Goal: Task Accomplishment & Management: Manage account settings

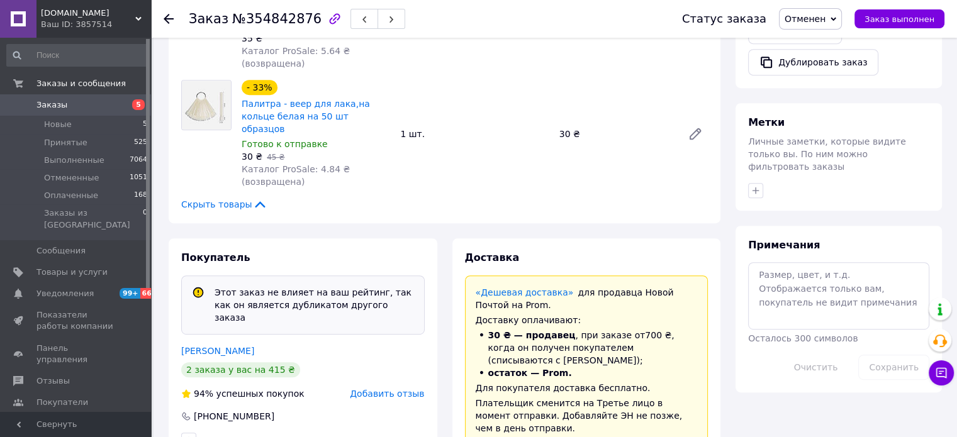
scroll to position [563, 0]
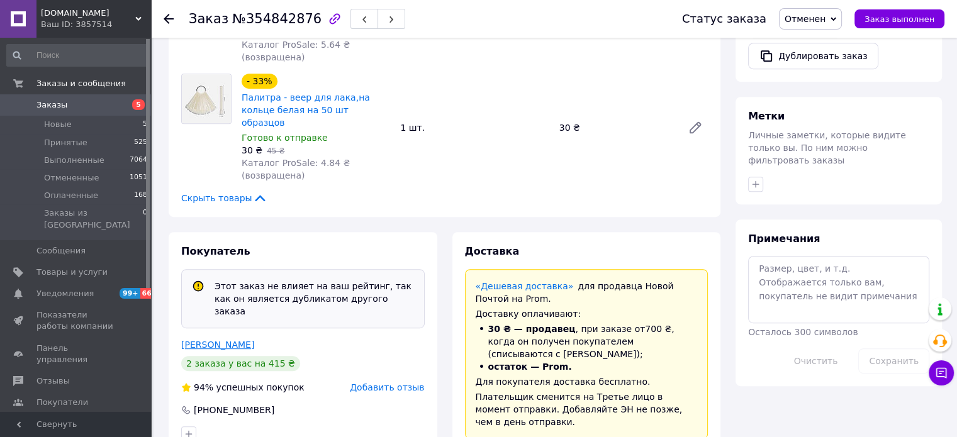
click at [220, 340] on link "Андрейченко Аида" at bounding box center [217, 345] width 73 height 10
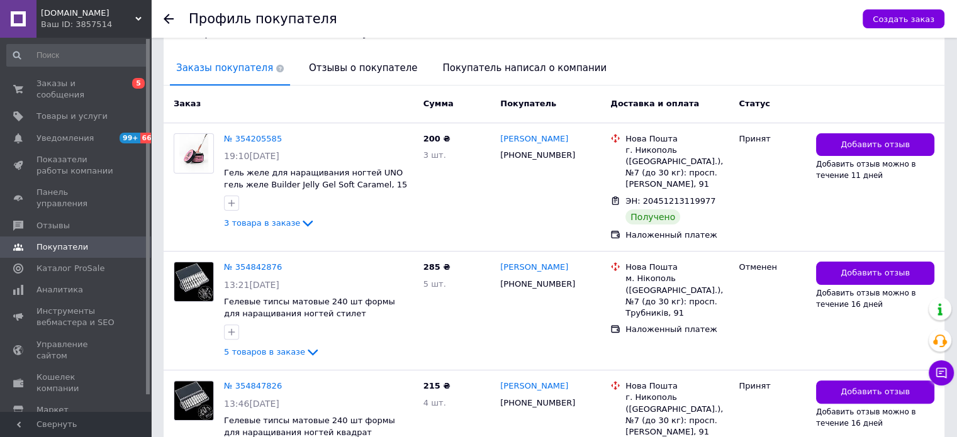
scroll to position [123, 0]
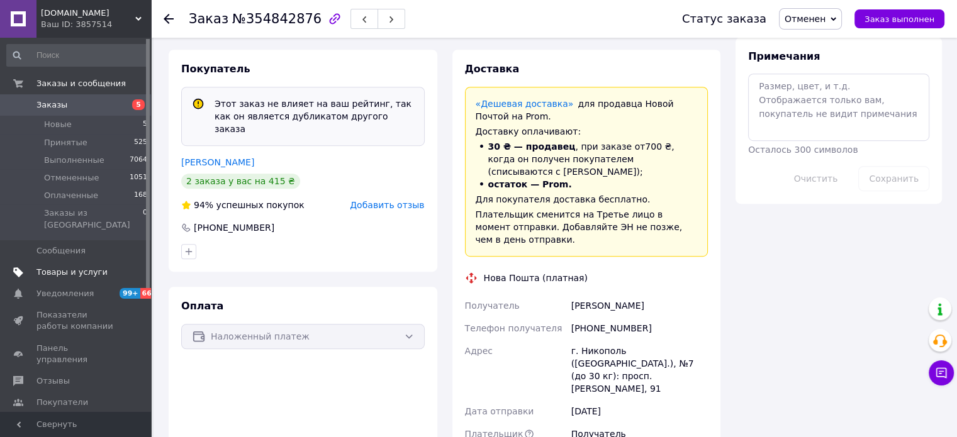
scroll to position [563, 0]
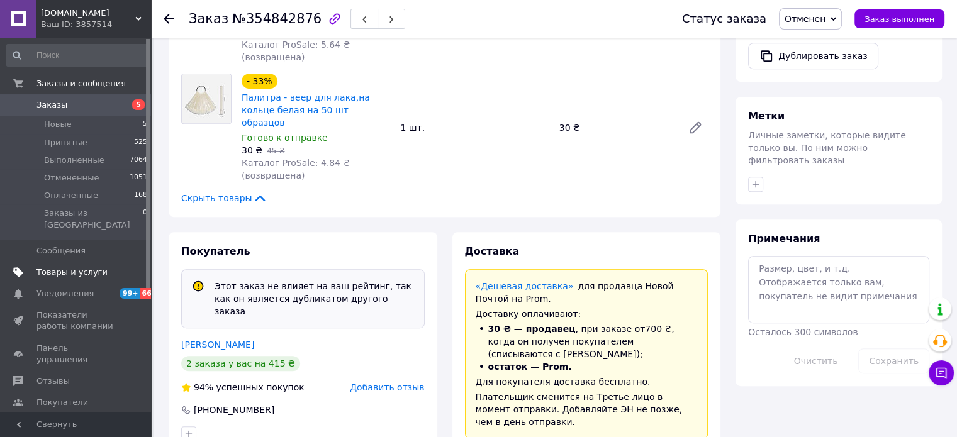
click at [52, 267] on span "Товары и услуги" at bounding box center [71, 272] width 71 height 11
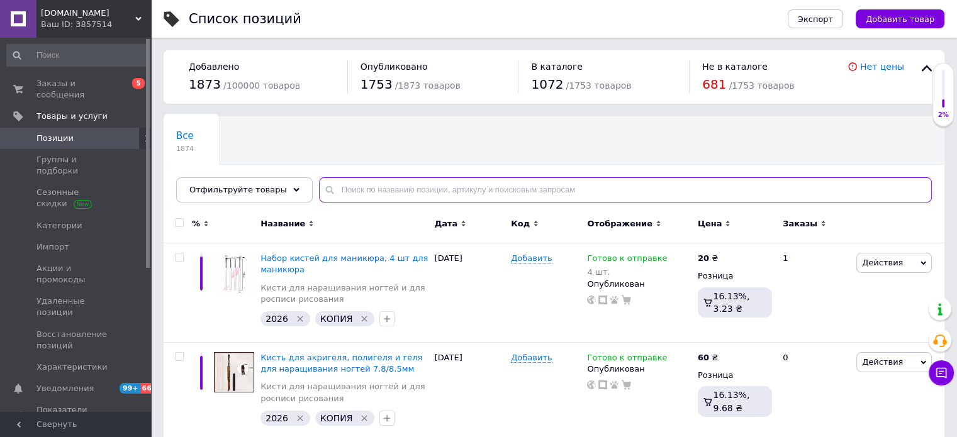
click at [374, 193] on input "text" at bounding box center [625, 189] width 613 height 25
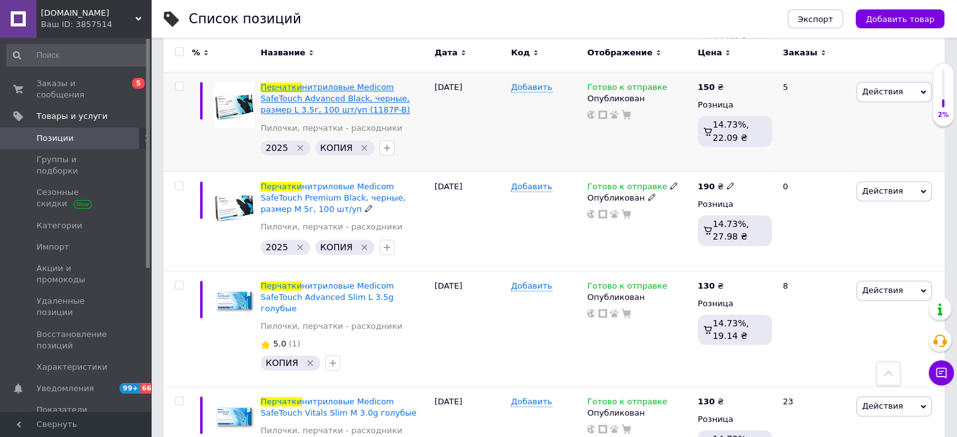
scroll to position [1762, 0]
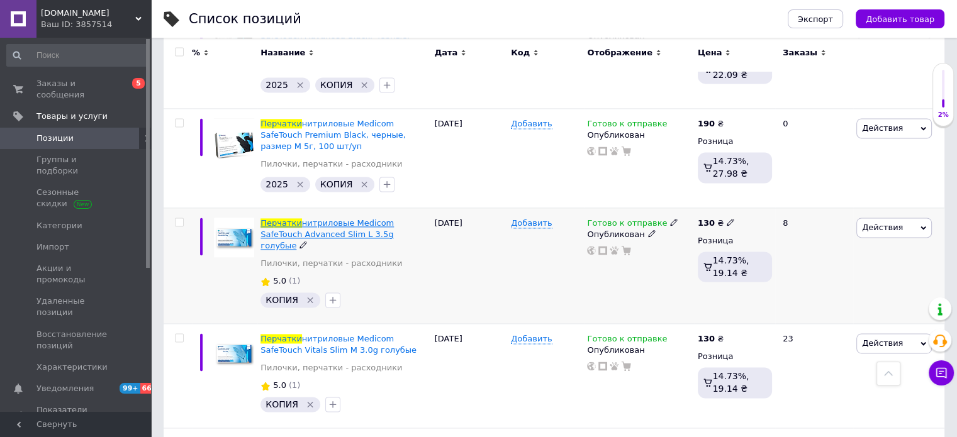
type input "перчатки"
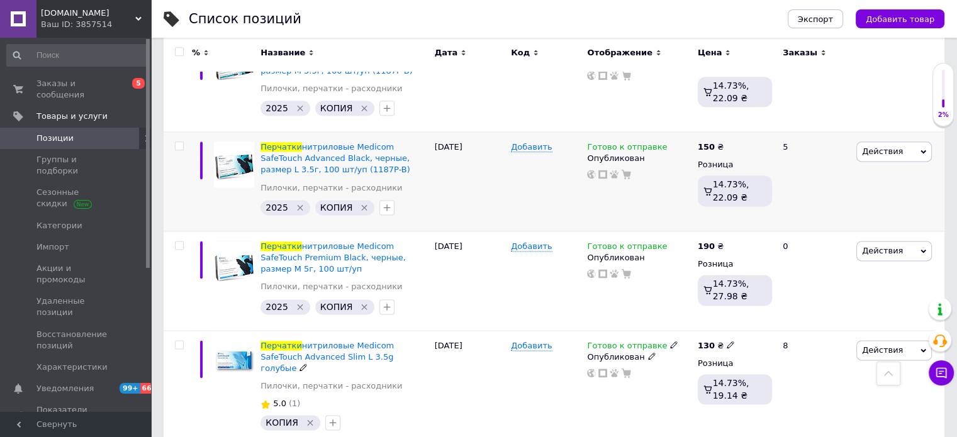
scroll to position [1573, 0]
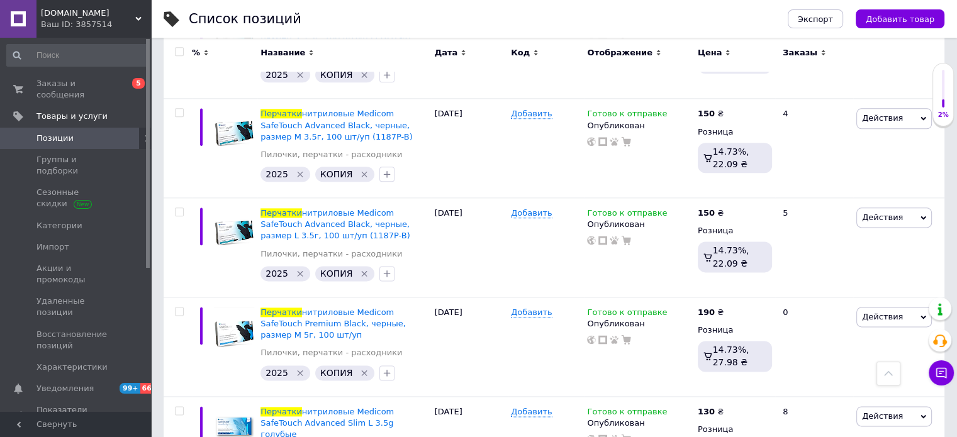
click at [48, 133] on span "Позиции" at bounding box center [54, 138] width 37 height 11
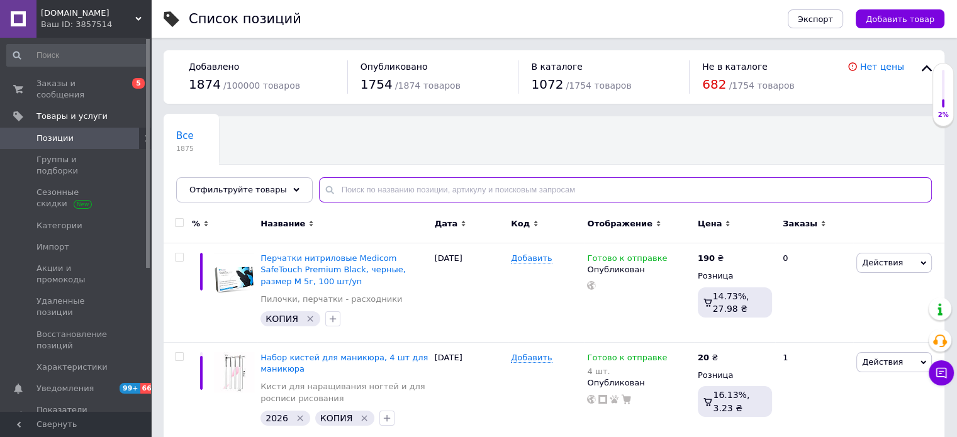
click at [335, 194] on input "text" at bounding box center [625, 189] width 613 height 25
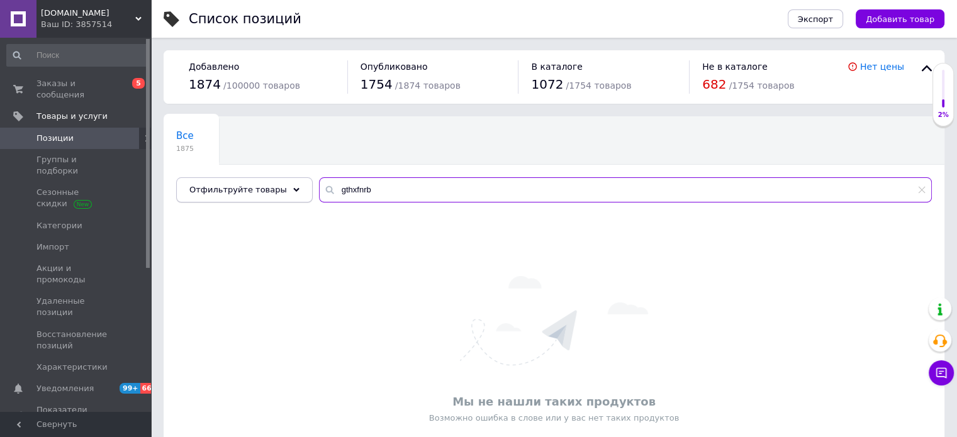
drag, startPoint x: 384, startPoint y: 201, endPoint x: 233, endPoint y: 191, distance: 151.3
click at [274, 193] on div "Отфильтруйте товары gthxfnrb" at bounding box center [554, 189] width 756 height 25
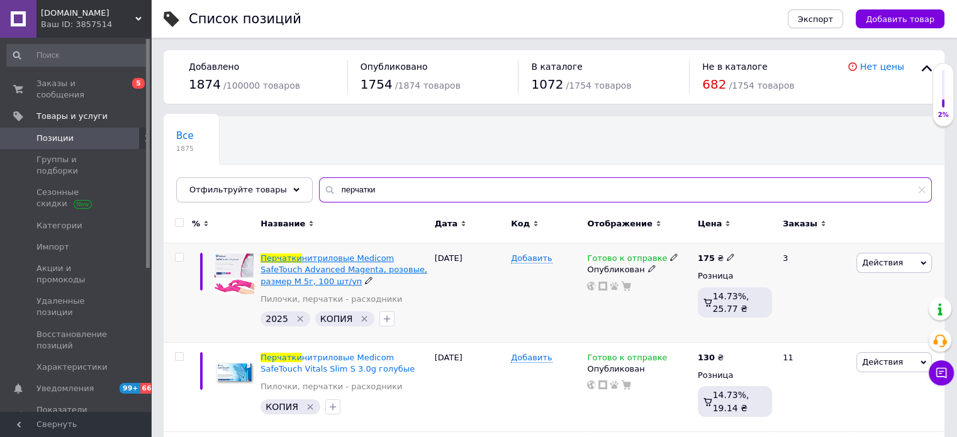
type input "перчатки"
